Goal: Task Accomplishment & Management: Manage account settings

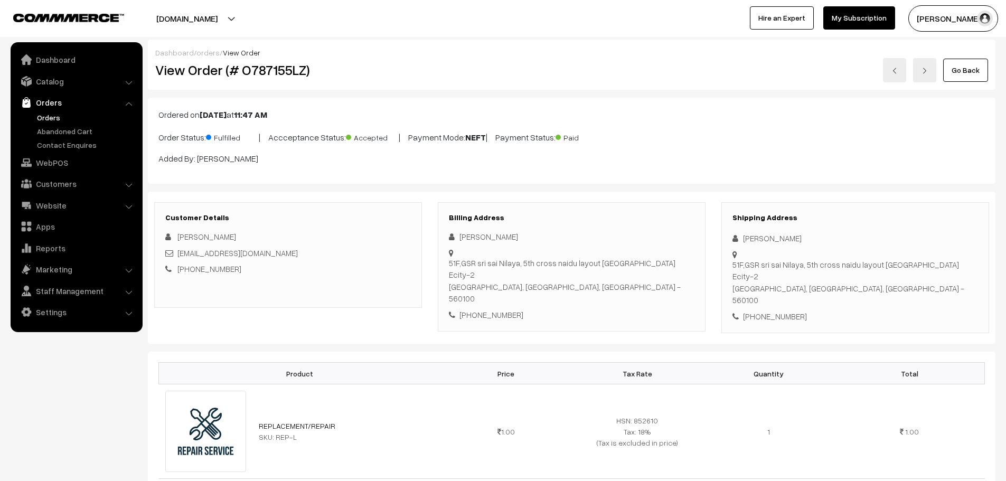
scroll to position [211, 0]
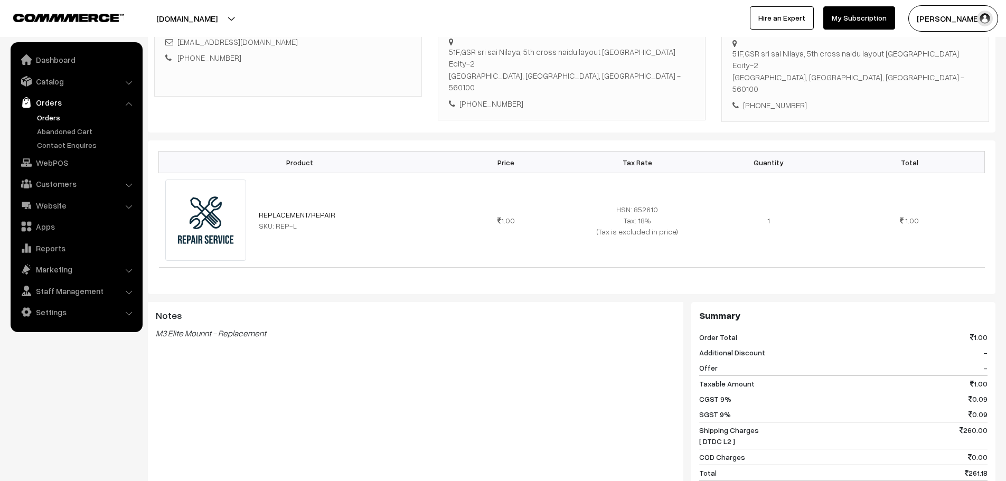
click at [54, 117] on link "Orders" at bounding box center [86, 117] width 105 height 11
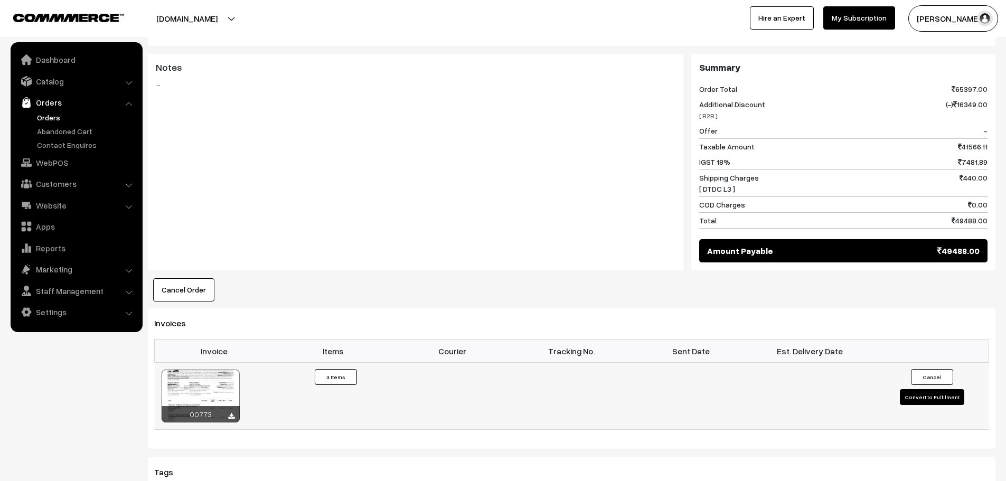
click at [933, 389] on button "Convert to Fulfilment" at bounding box center [932, 397] width 64 height 16
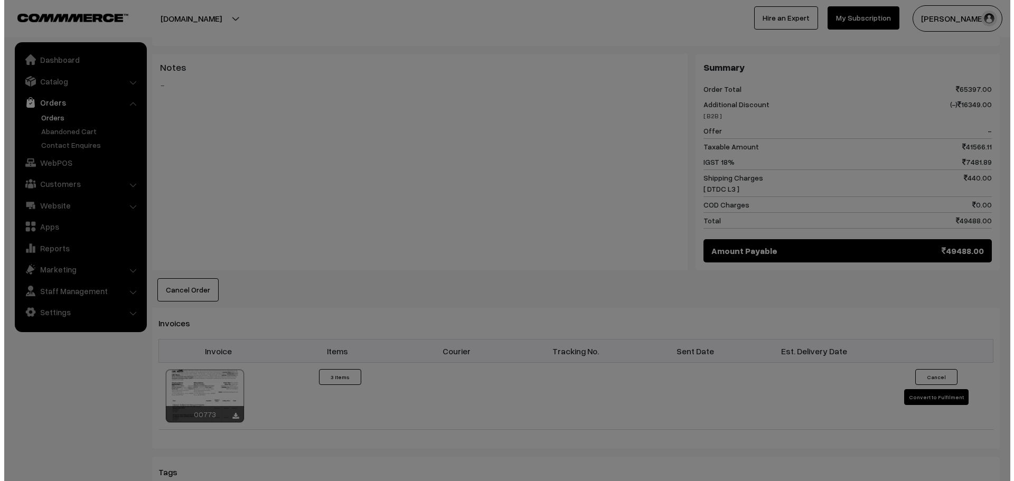
scroll to position [688, 0]
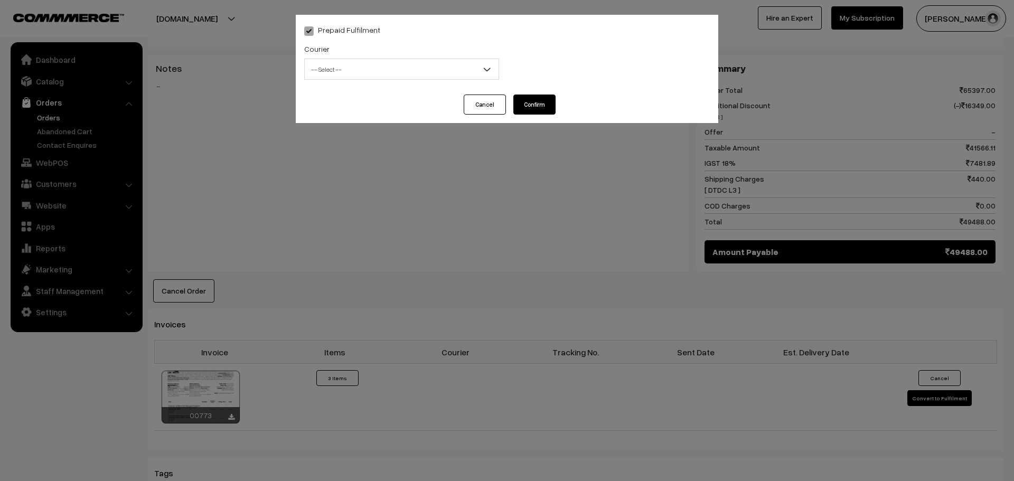
click at [365, 76] on span "-- Select --" at bounding box center [402, 69] width 194 height 18
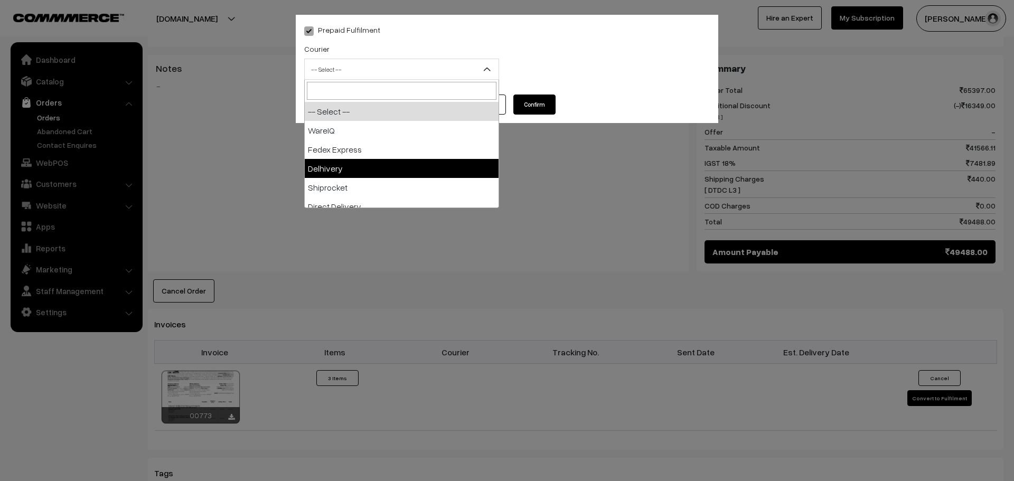
scroll to position [53, 0]
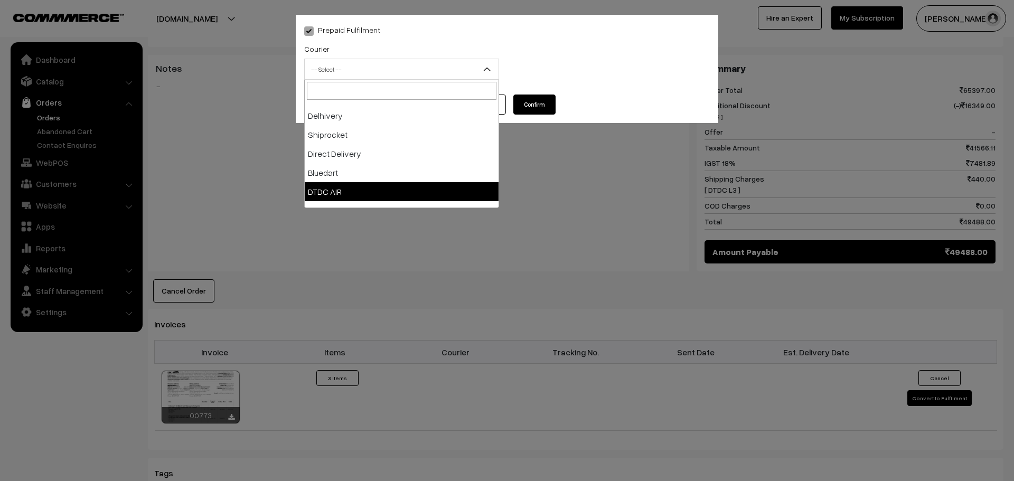
select select "7"
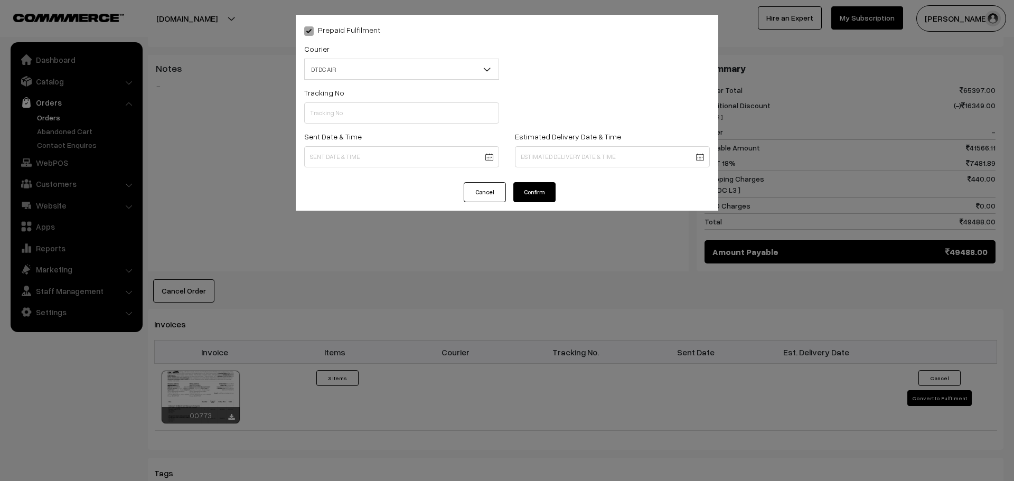
click at [551, 190] on button "Confirm" at bounding box center [534, 192] width 42 height 20
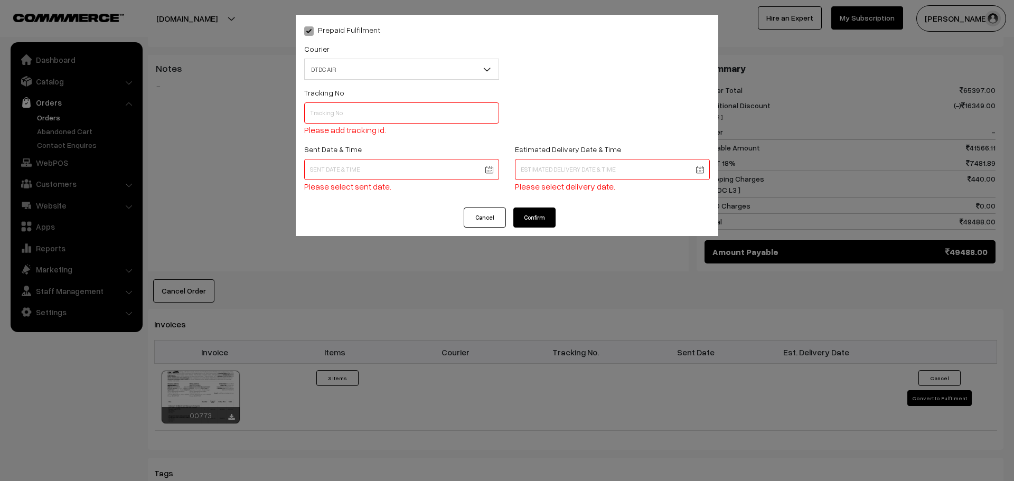
click at [538, 213] on button "Confirm" at bounding box center [534, 218] width 42 height 20
click at [493, 214] on button "Cancel" at bounding box center [485, 218] width 42 height 20
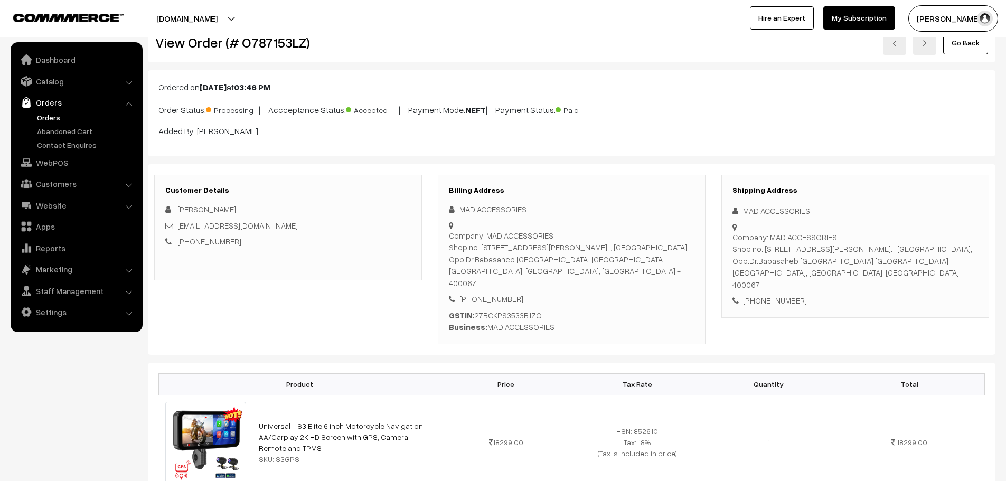
scroll to position [0, 0]
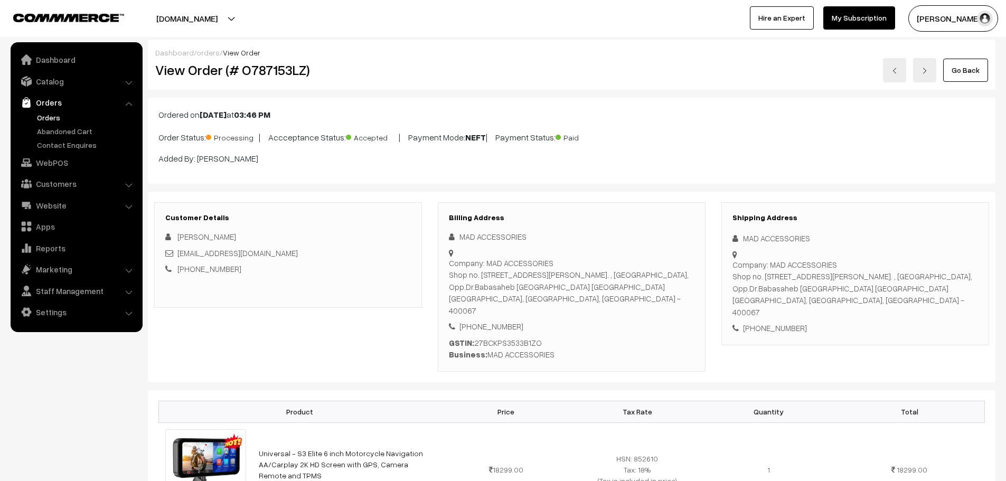
click at [255, 79] on div "View Order (# O787153LZ)" at bounding box center [288, 70] width 283 height 24
click at [261, 70] on h2 "View Order (# O787153LZ)" at bounding box center [288, 70] width 267 height 16
copy h2 "O787153LZ"
